Goal: Task Accomplishment & Management: Manage account settings

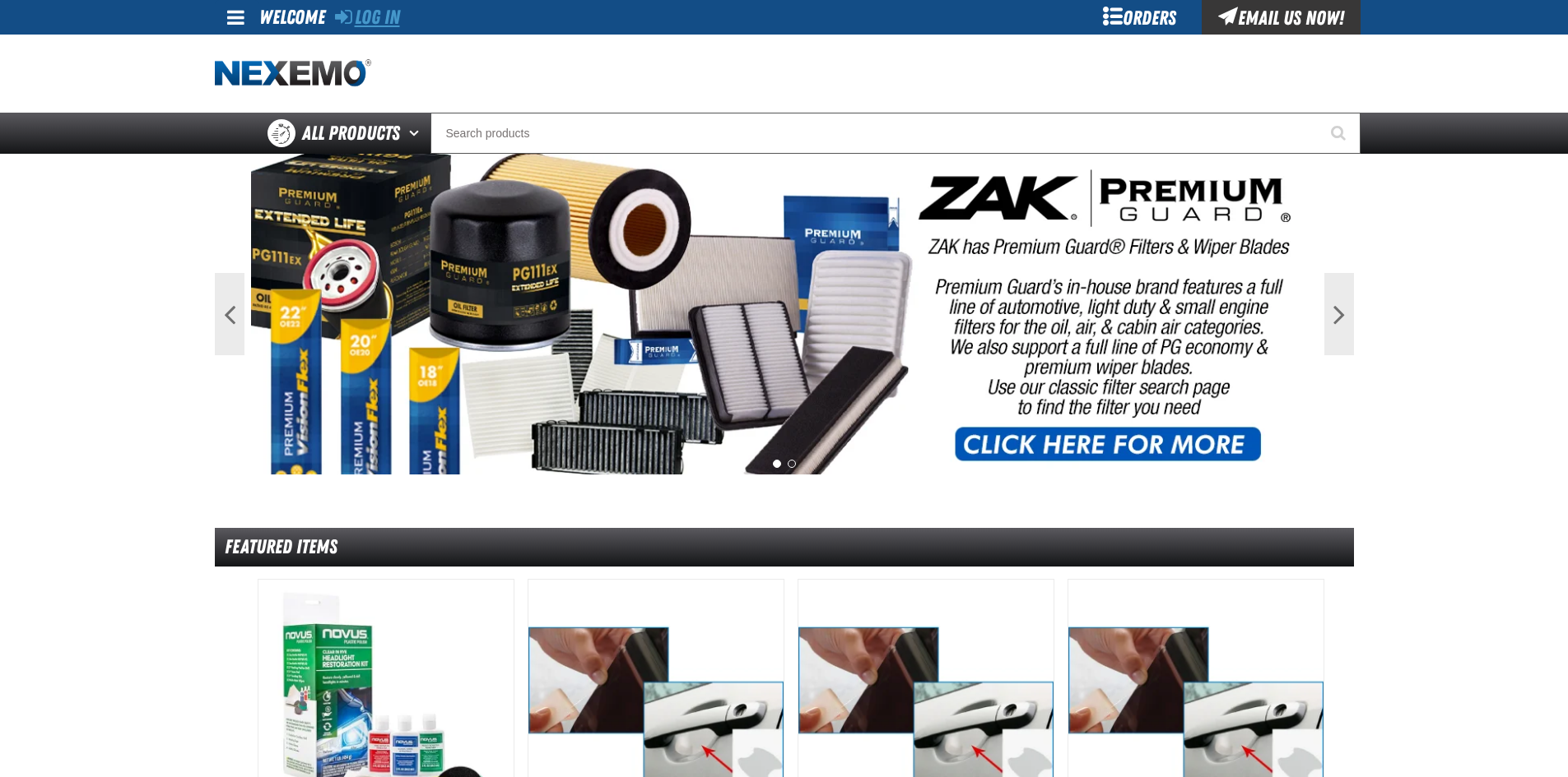
click at [381, 17] on link "Log In" at bounding box center [367, 17] width 65 height 23
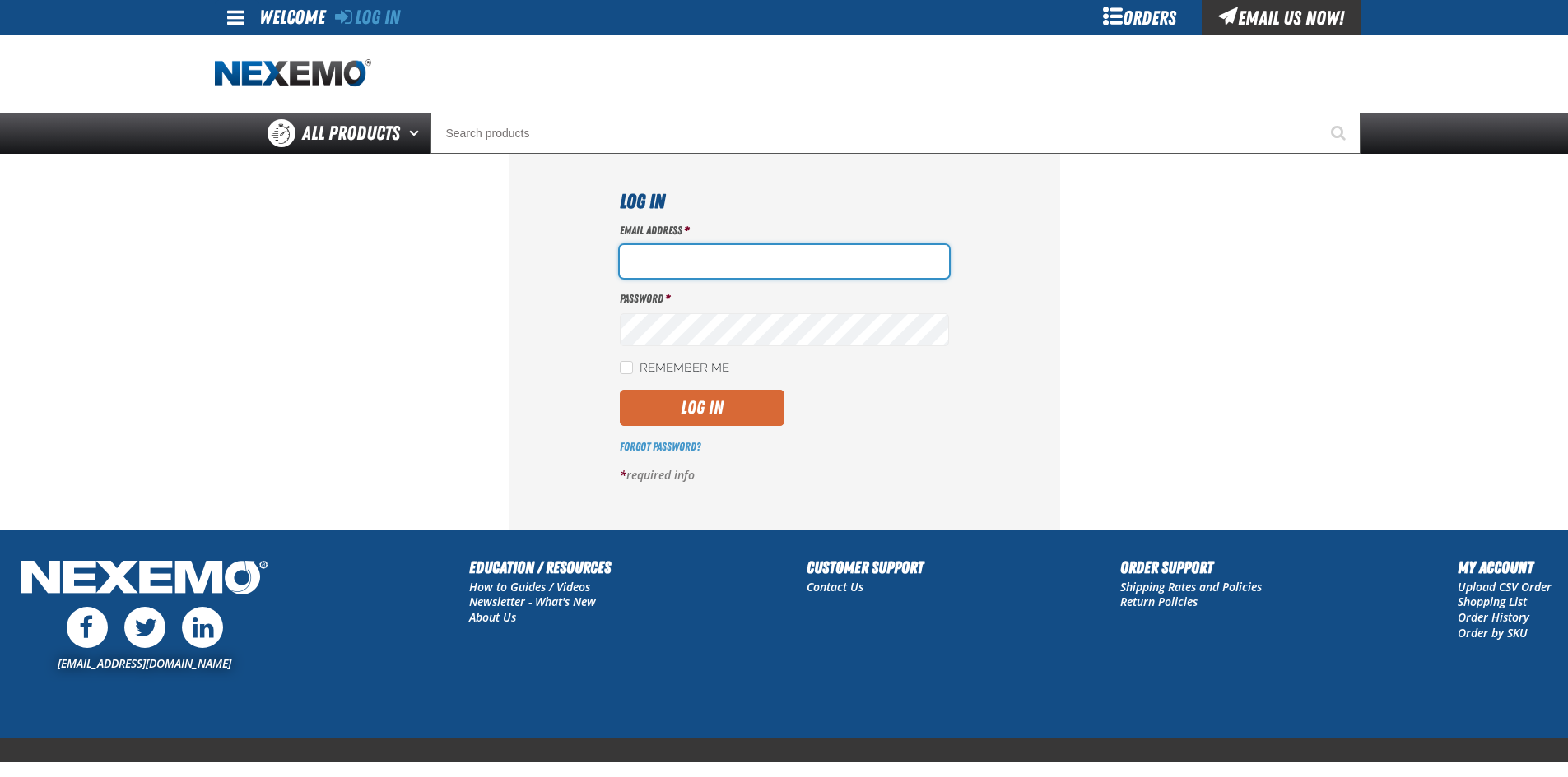
type input "spearce@vtaig.com"
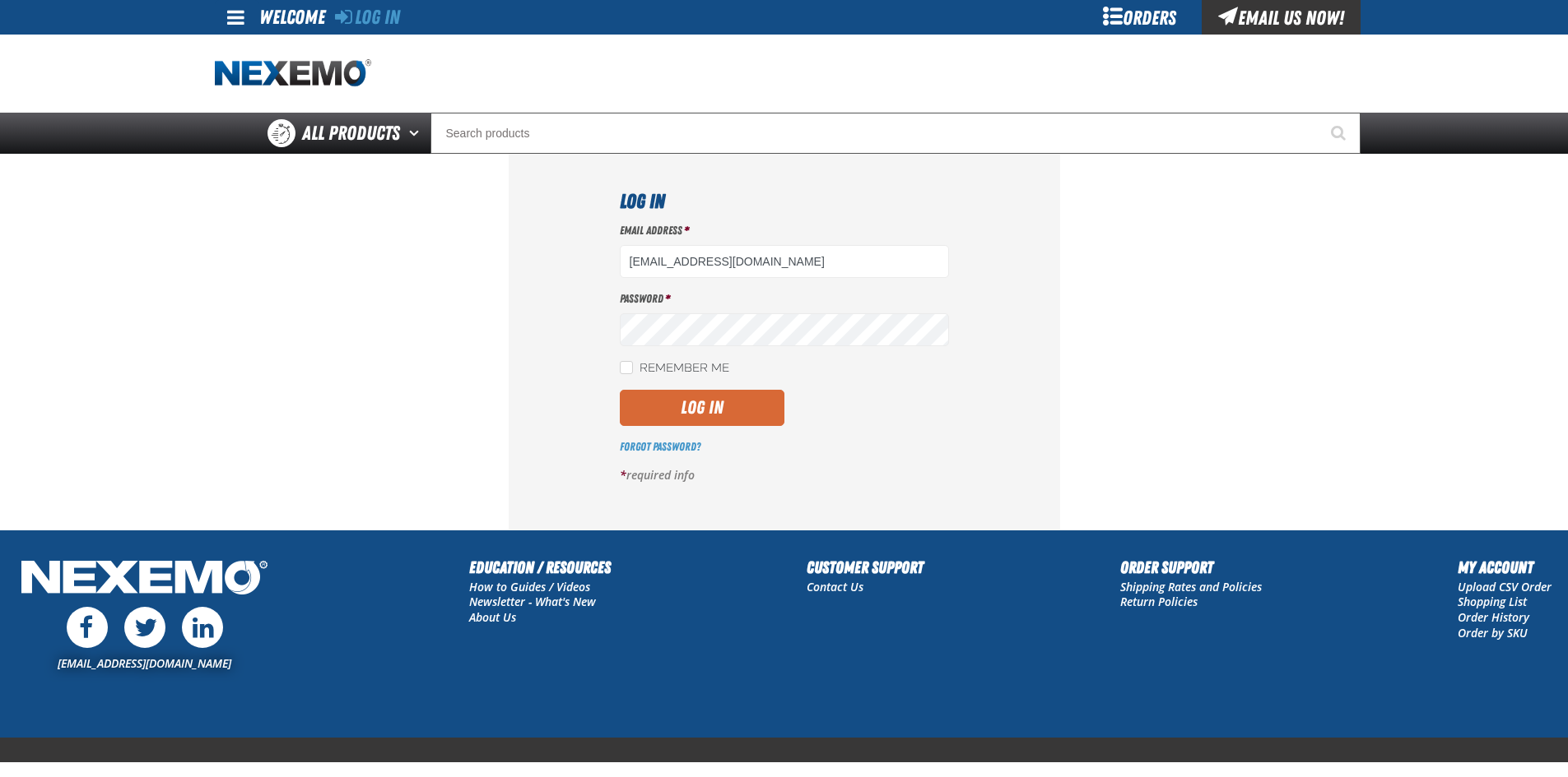
click at [727, 405] on button "Log In" at bounding box center [701, 408] width 164 height 37
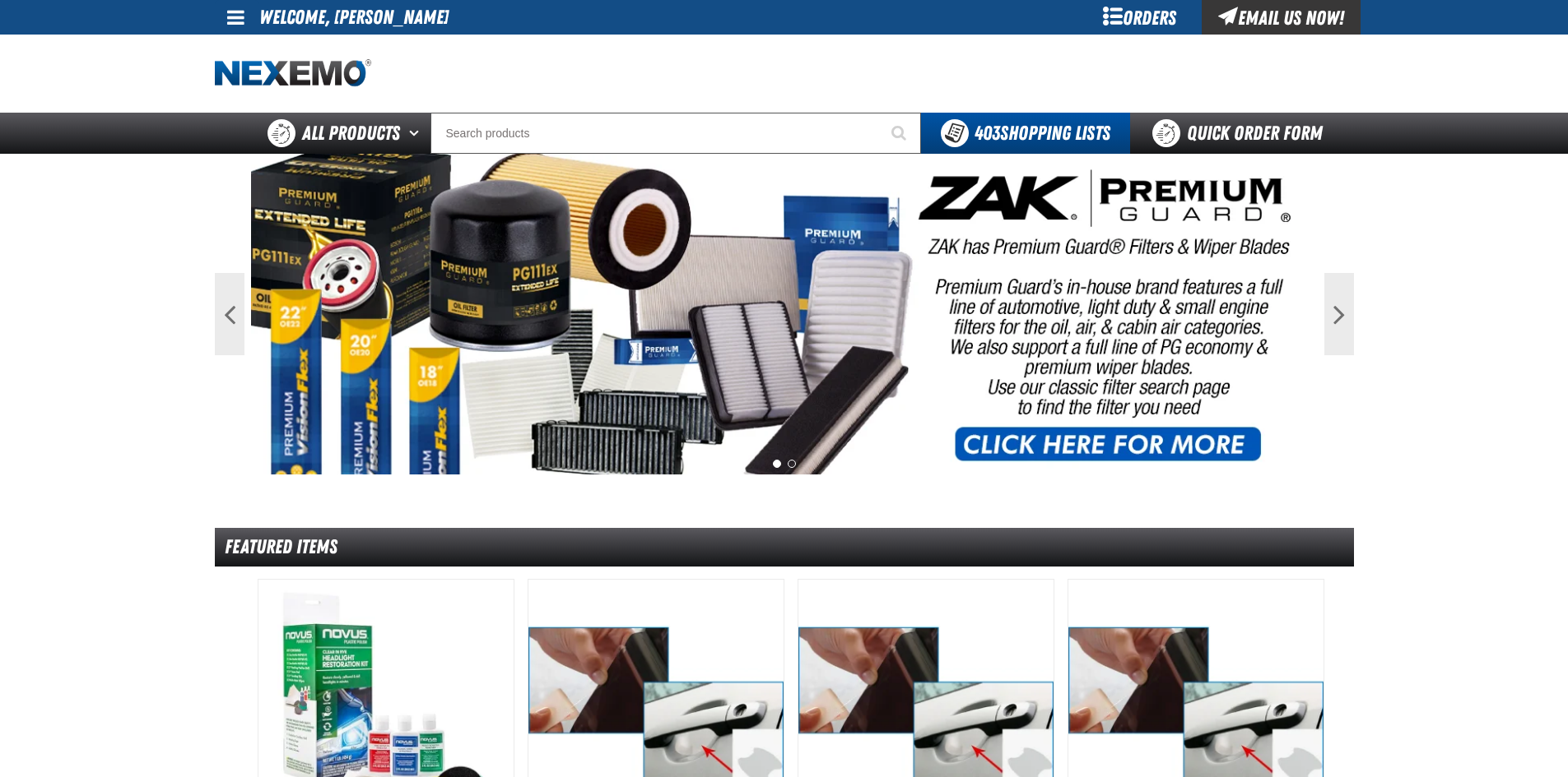
click at [235, 14] on span at bounding box center [236, 17] width 17 height 20
click at [263, 77] on link "Sign Out Sign Out" at bounding box center [250, 80] width 56 height 15
